Goal: Obtain resource: Download file/media

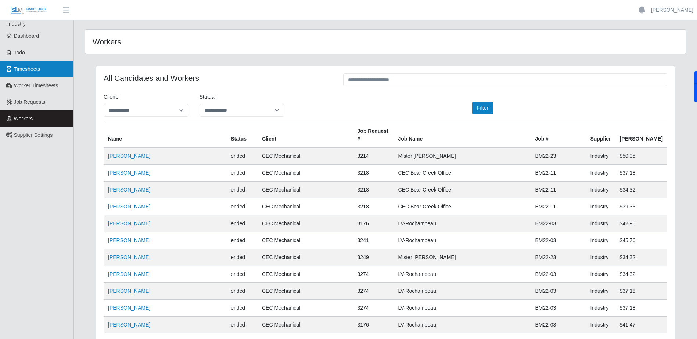
click at [30, 64] on link "Timesheets" at bounding box center [36, 69] width 73 height 17
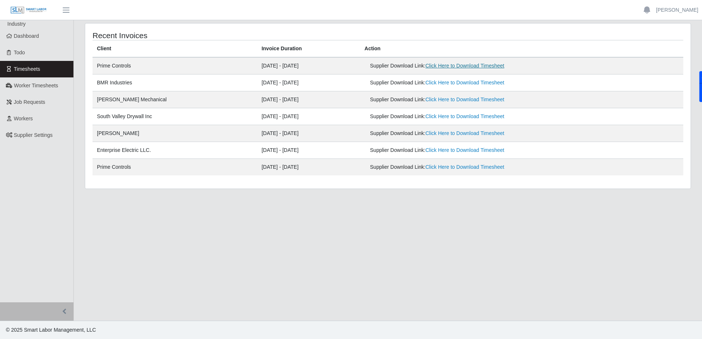
click at [447, 66] on link "Click Here to Download Timesheet" at bounding box center [465, 66] width 79 height 6
